Goal: Find specific page/section: Find specific page/section

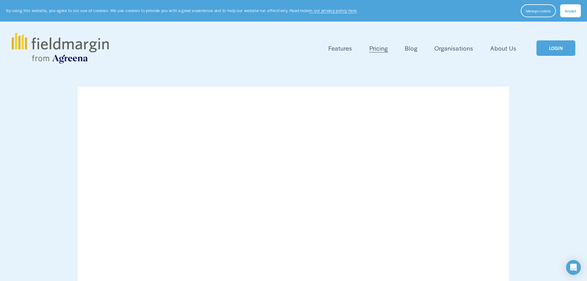
click at [566, 12] on span "Accept" at bounding box center [570, 10] width 11 height 5
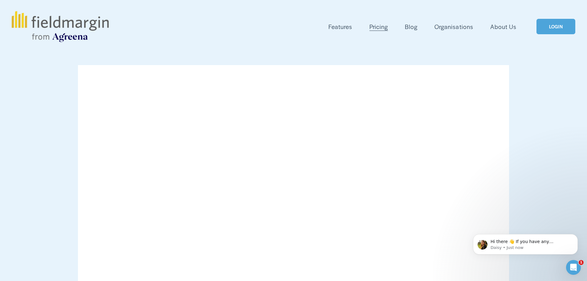
click at [550, 28] on link "LOGIN" at bounding box center [556, 27] width 39 height 16
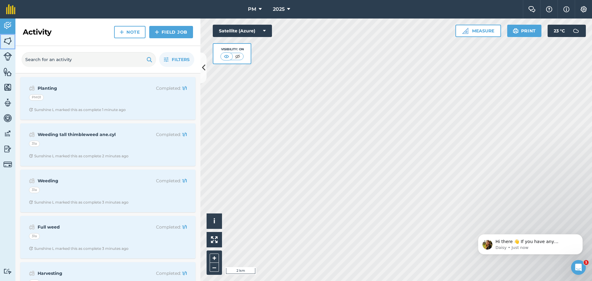
click at [4, 46] on link "Fields" at bounding box center [7, 41] width 15 height 15
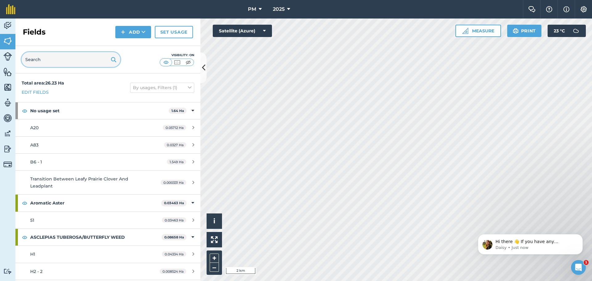
click at [58, 61] on input "text" at bounding box center [71, 59] width 99 height 15
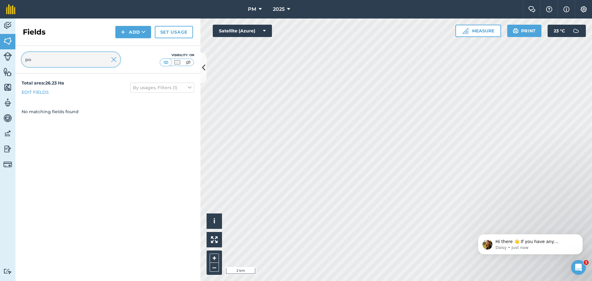
type input "p"
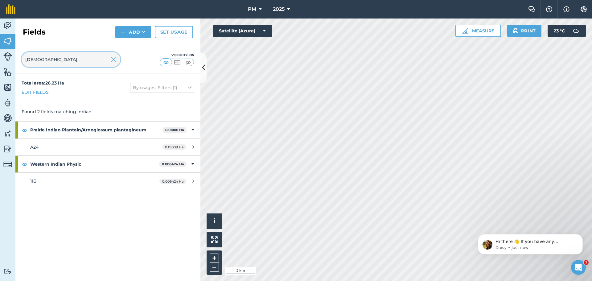
type input "indian"
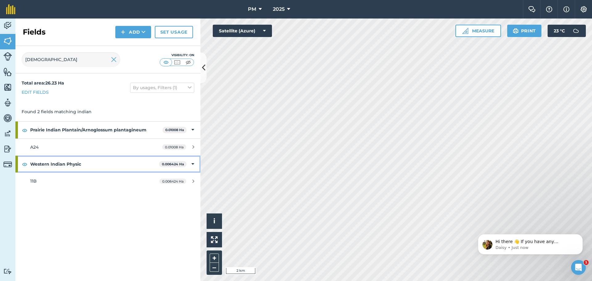
click at [75, 165] on strong "Western Indian Physic" at bounding box center [94, 164] width 129 height 17
click at [84, 164] on strong "Western Indian Physic" at bounding box center [95, 164] width 130 height 17
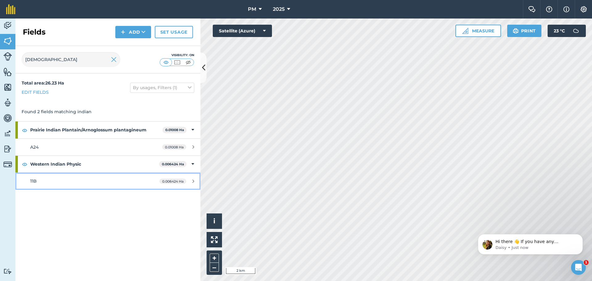
click at [76, 182] on div "11B" at bounding box center [88, 181] width 116 height 7
